Goal: Find specific page/section: Find specific page/section

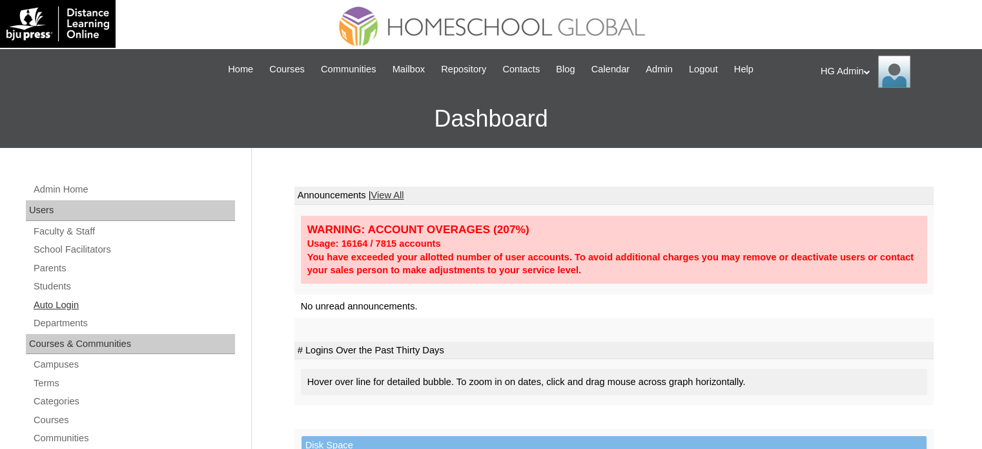
click at [57, 300] on link "Auto Login" at bounding box center [133, 305] width 203 height 16
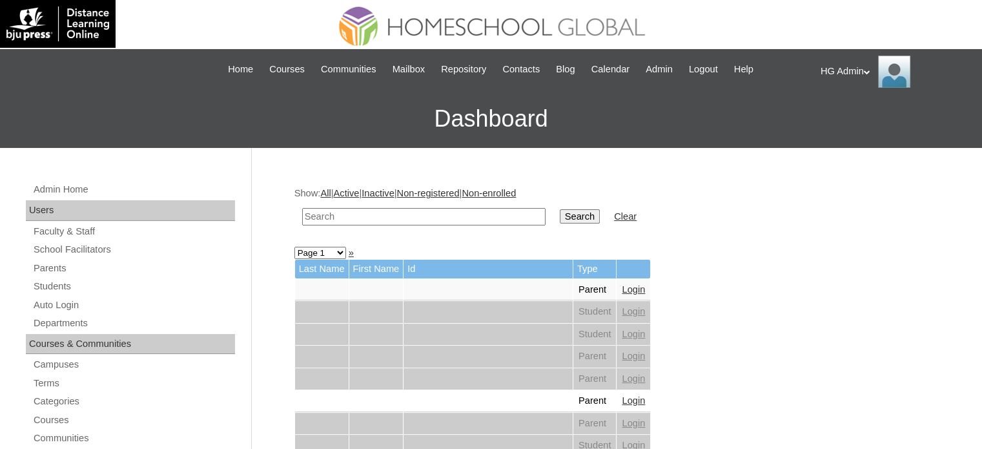
click at [426, 214] on input "text" at bounding box center [423, 216] width 243 height 17
type input "grade 1"
click at [560, 209] on input "Search" at bounding box center [580, 216] width 40 height 14
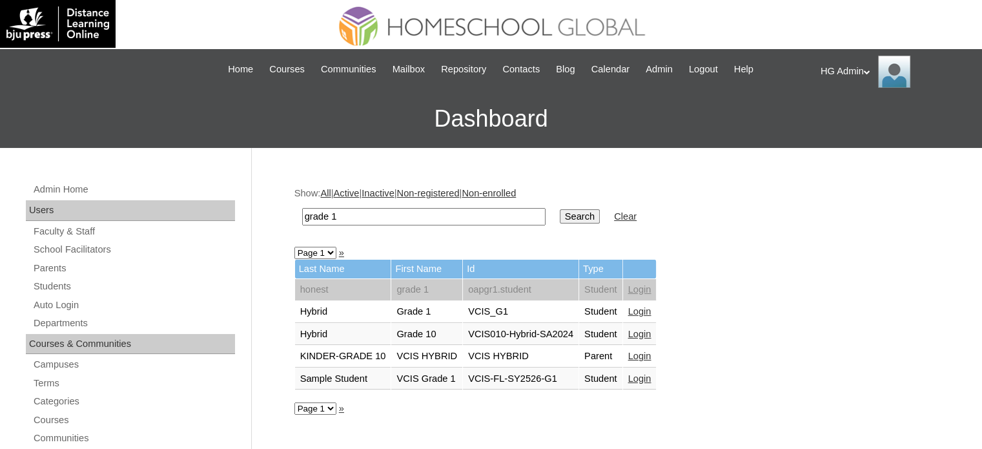
click at [647, 309] on link "Login" at bounding box center [639, 311] width 23 height 10
